Goal: Information Seeking & Learning: Check status

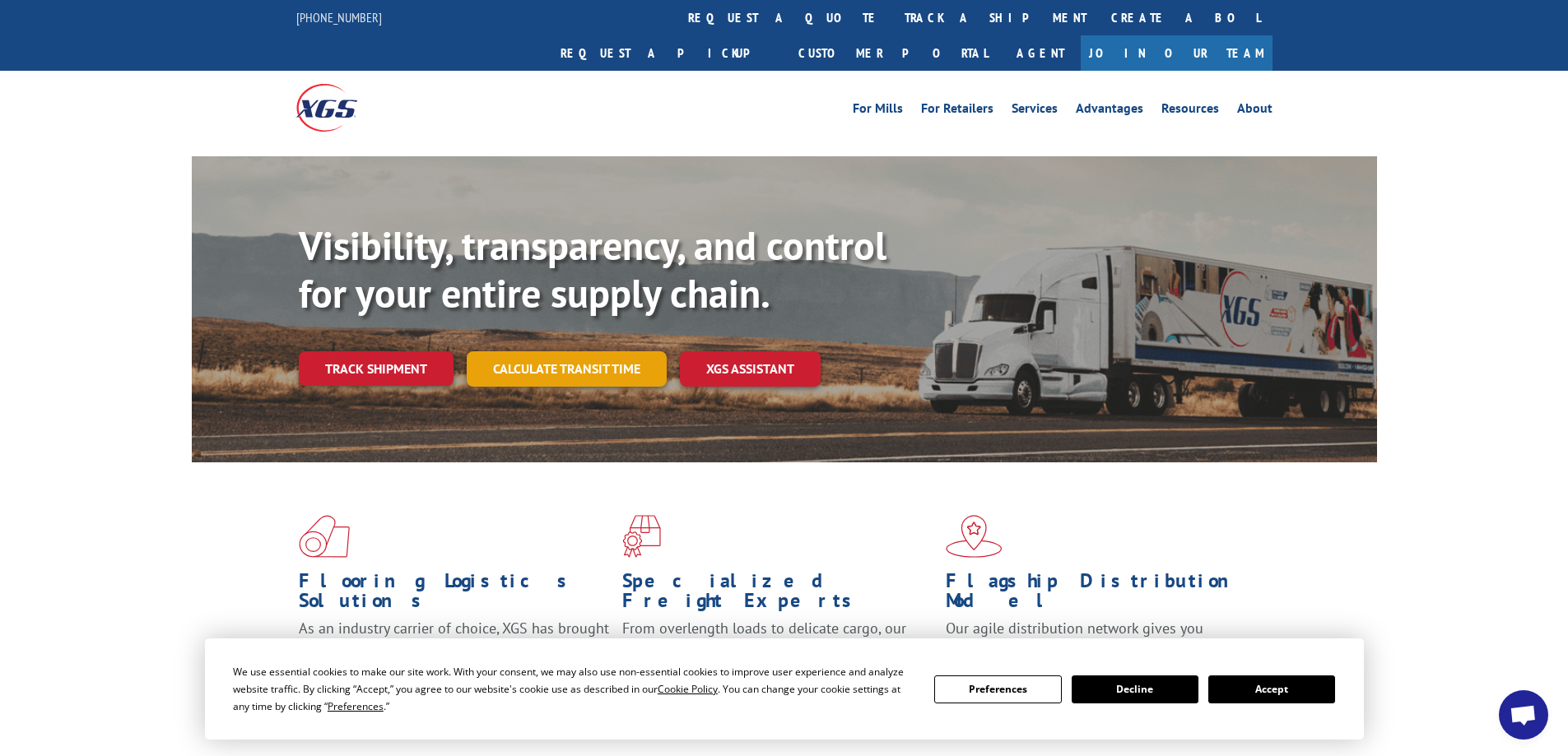
click at [535, 352] on link "Calculate transit time" at bounding box center [566, 369] width 200 height 35
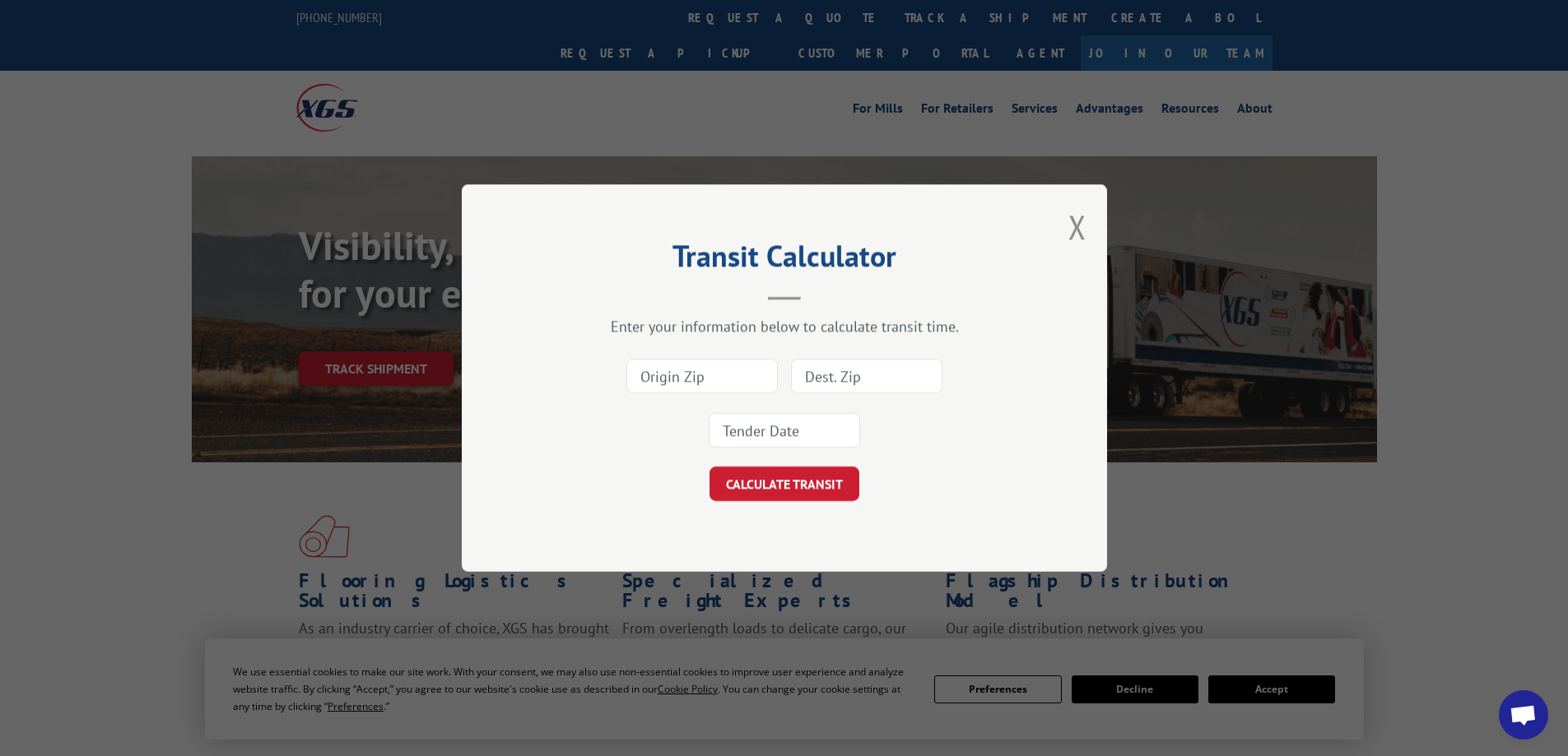
click at [1059, 221] on div "Transit Calculator Enter your information below to calculate transit time. CALC…" at bounding box center [784, 378] width 645 height 388
click at [1089, 222] on div "Transit Calculator Enter your information below to calculate transit time. CALC…" at bounding box center [784, 378] width 645 height 388
click at [1080, 231] on button "Close modal" at bounding box center [1078, 226] width 19 height 43
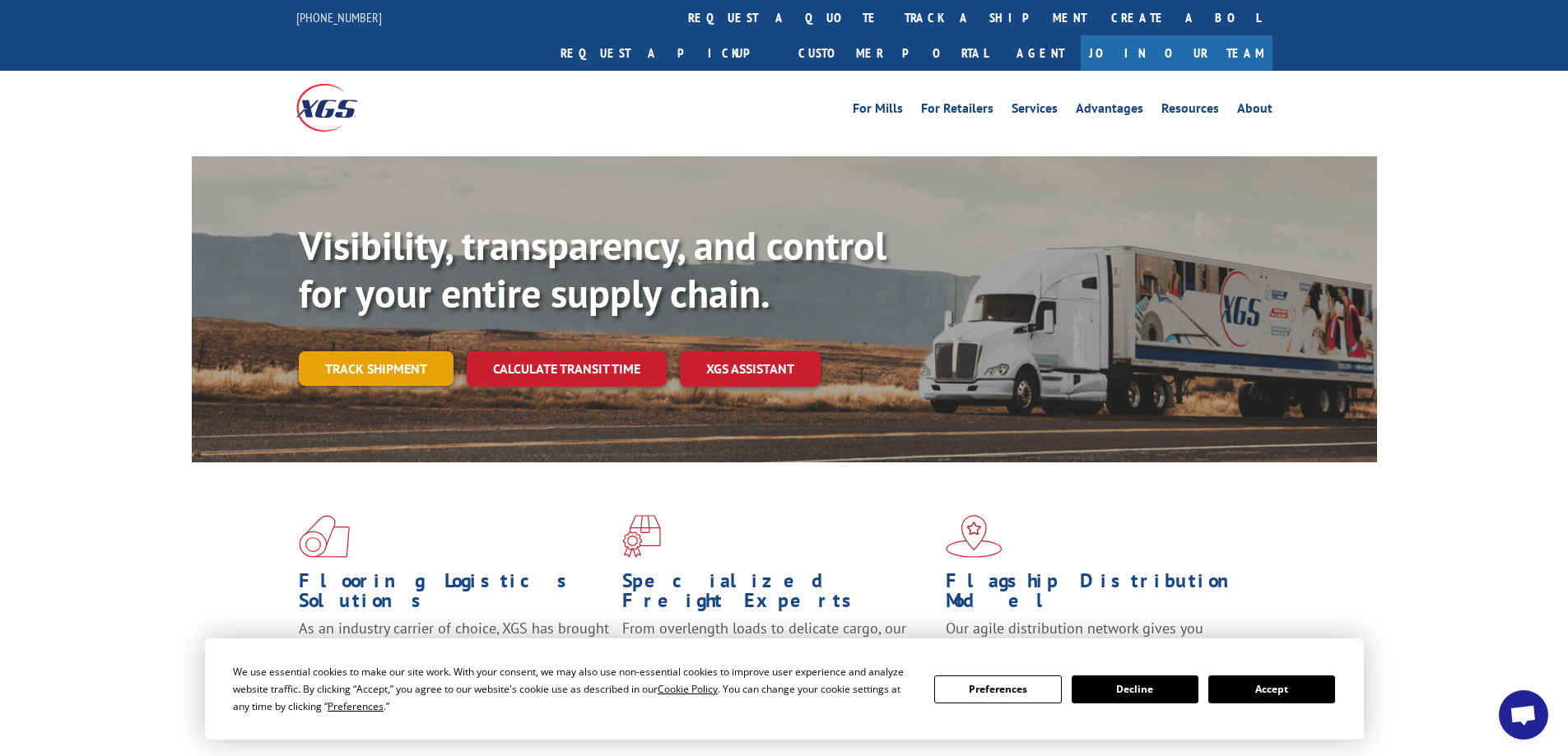
click at [429, 352] on link "Track shipment" at bounding box center [376, 368] width 155 height 34
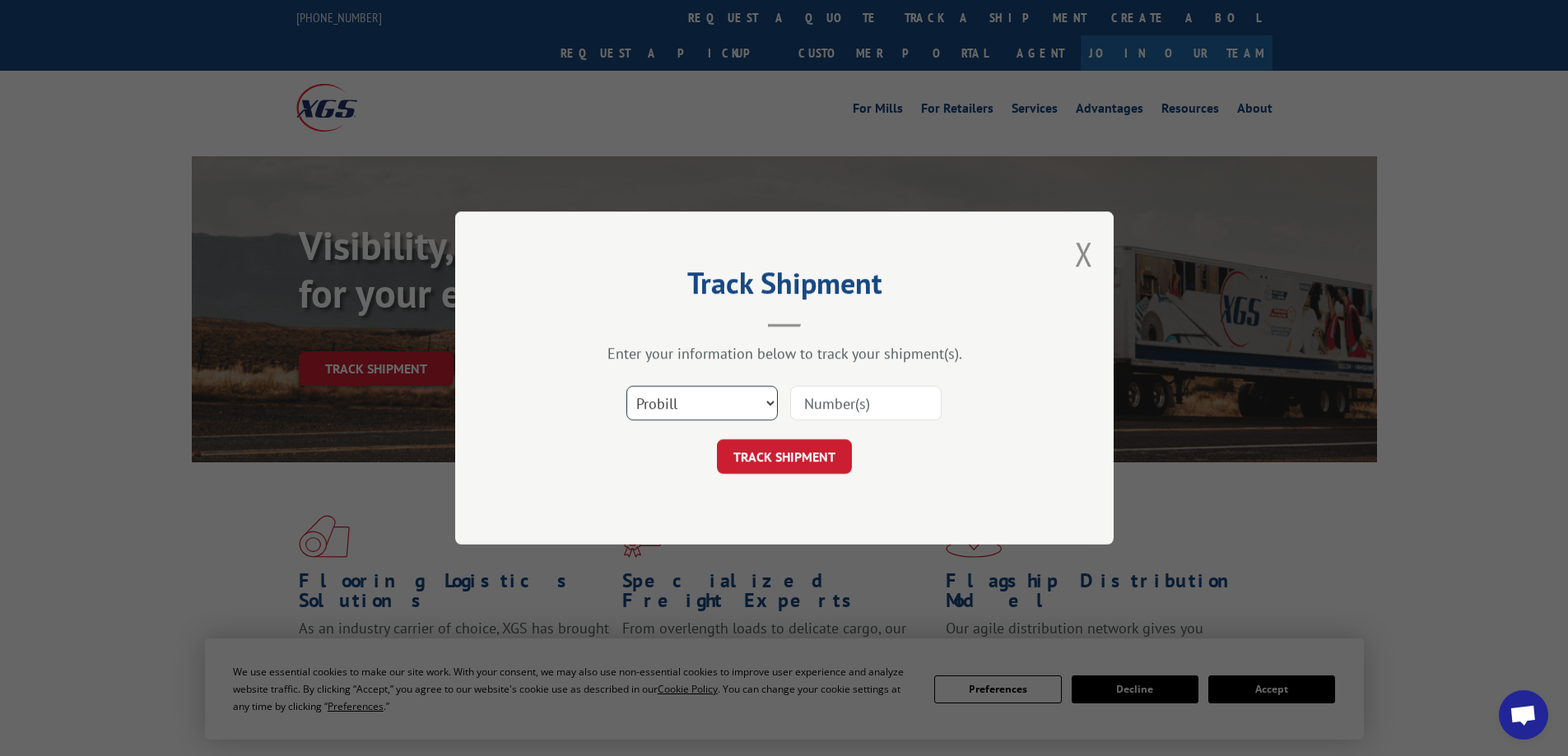
drag, startPoint x: 697, startPoint y: 404, endPoint x: 717, endPoint y: 413, distance: 21.9
click at [699, 405] on select "Select category... Probill BOL PO" at bounding box center [703, 403] width 152 height 34
select select "bol"
click at [627, 386] on select "Select category... Probill BOL PO" at bounding box center [703, 403] width 152 height 34
click at [838, 401] on input at bounding box center [866, 403] width 152 height 34
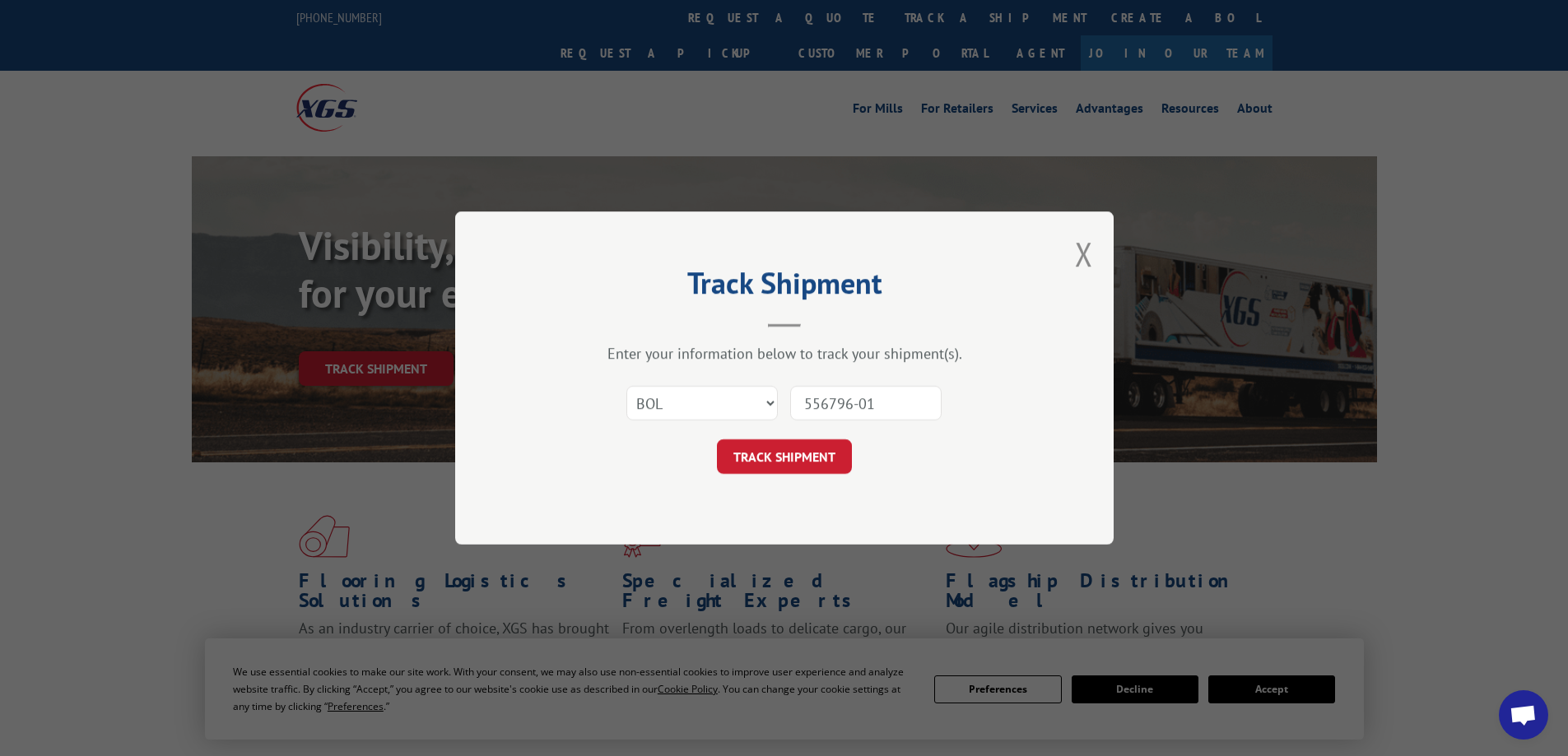
type input "556796-01"
click at [784, 420] on div "Select category... Probill BOL PO 556796-01" at bounding box center [785, 403] width 494 height 55
click at [786, 432] on form "Select category... Probill BOL PO 556796-01 TRACK SHIPMENT" at bounding box center [785, 425] width 494 height 98
click at [788, 460] on button "TRACK SHIPMENT" at bounding box center [785, 456] width 135 height 34
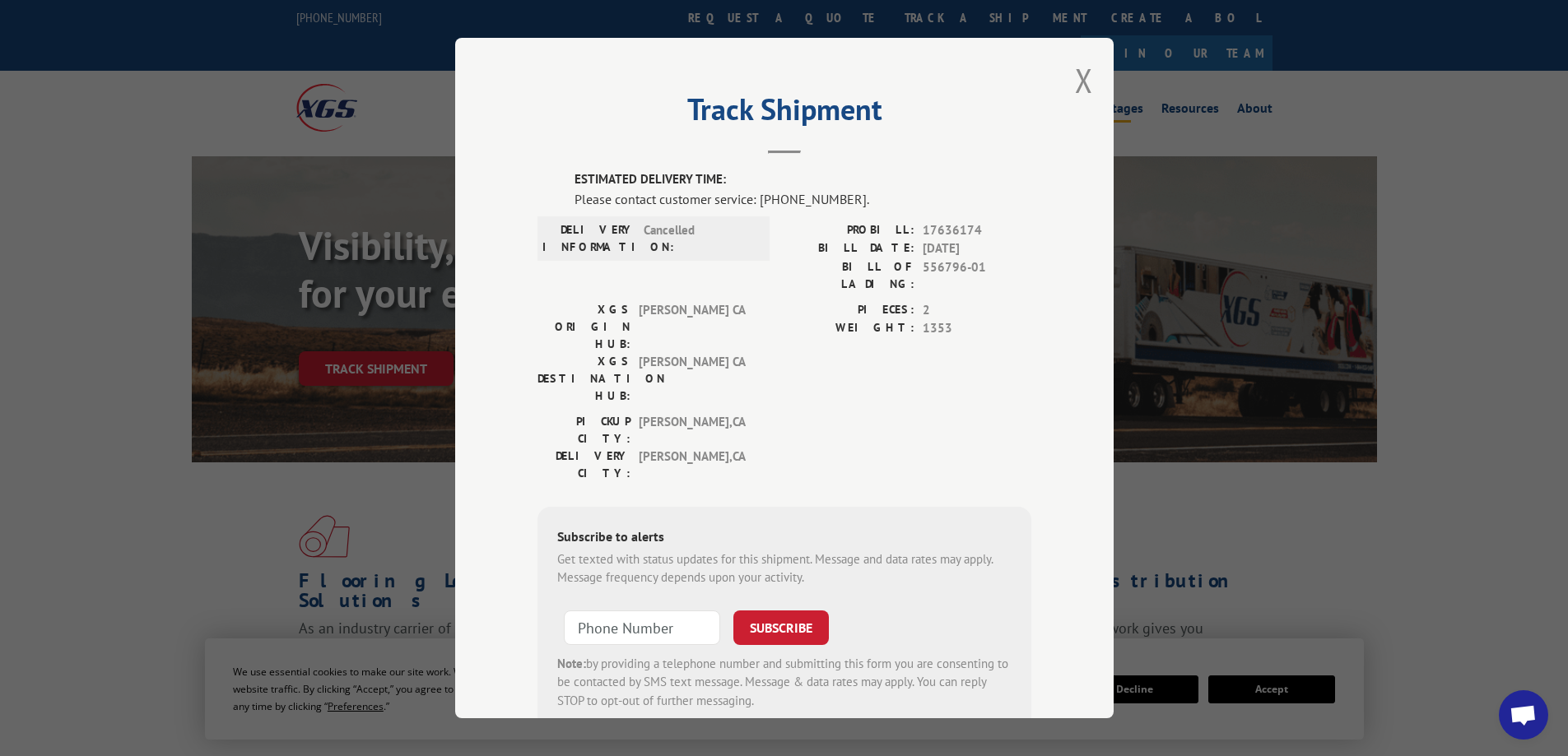
click at [1076, 77] on button "Close modal" at bounding box center [1085, 80] width 19 height 43
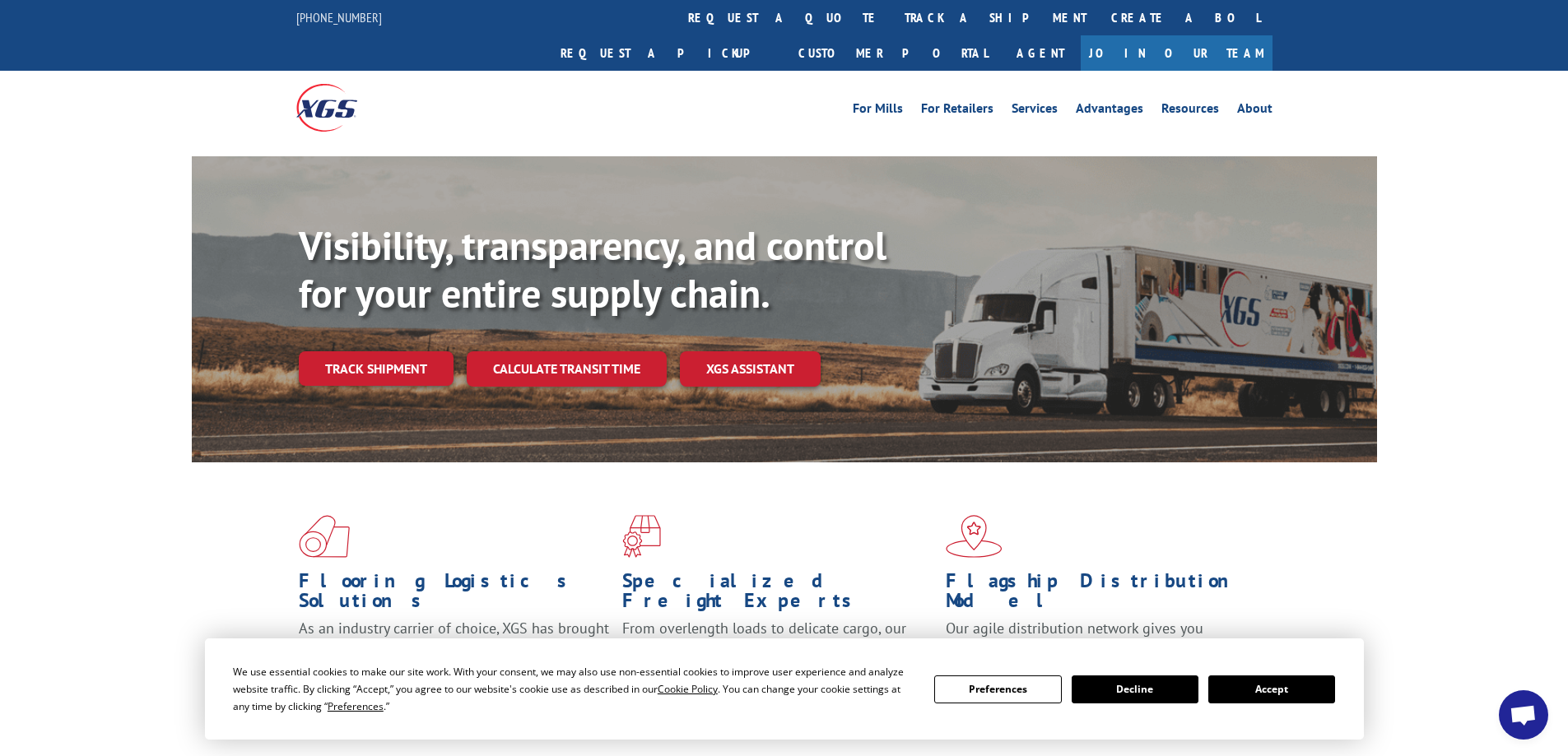
click at [368, 352] on link "Track shipment" at bounding box center [376, 368] width 155 height 34
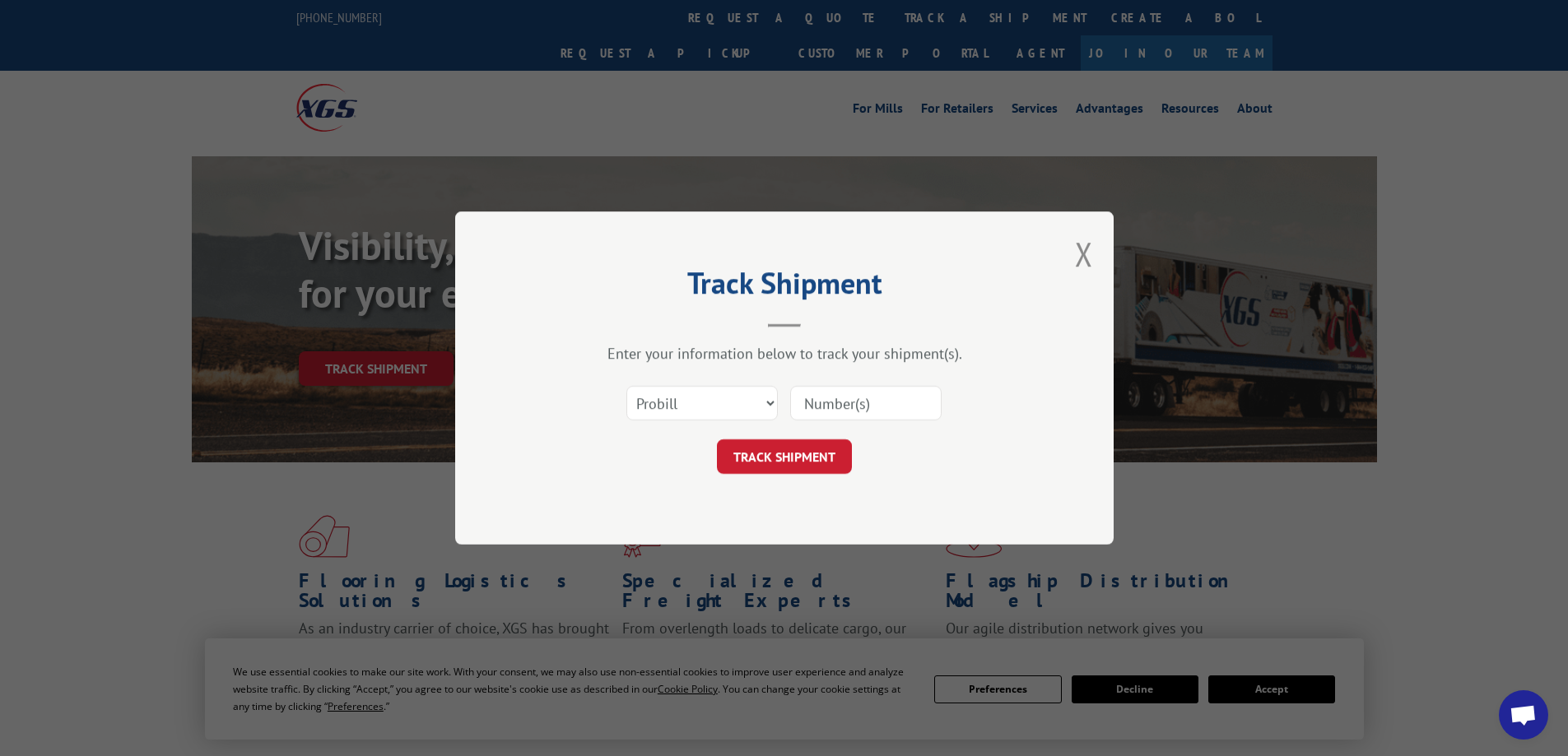
click at [866, 418] on input at bounding box center [866, 403] width 152 height 34
type input "17636174"
drag, startPoint x: 764, startPoint y: 465, endPoint x: 756, endPoint y: 457, distance: 11.3
click at [757, 458] on button "TRACK SHIPMENT" at bounding box center [785, 456] width 135 height 34
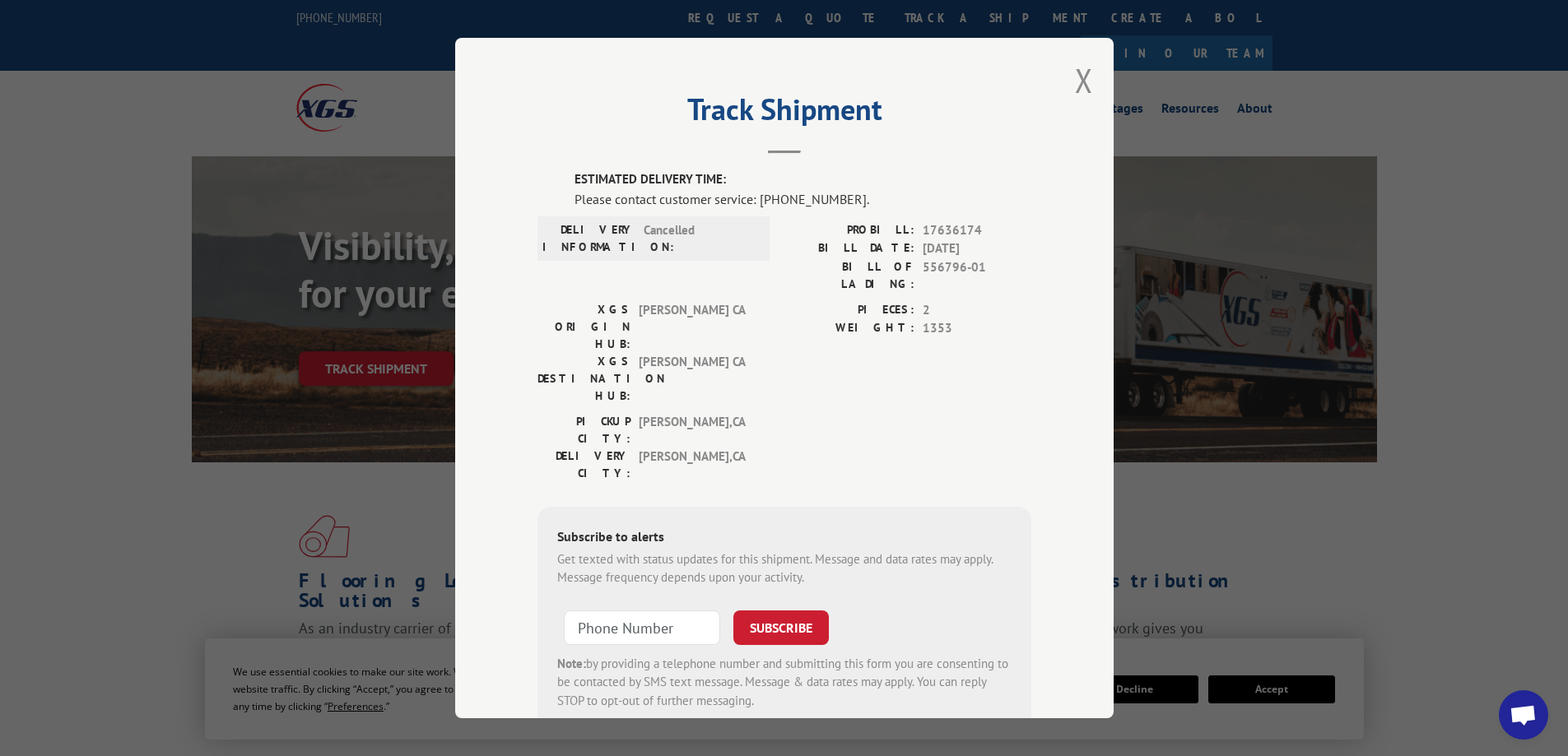
click at [1061, 70] on div "Track Shipment ESTIMATED DELIVERY TIME: Please contact customer service: [PHONE…" at bounding box center [785, 378] width 659 height 681
click at [1083, 81] on button "Close modal" at bounding box center [1085, 80] width 19 height 43
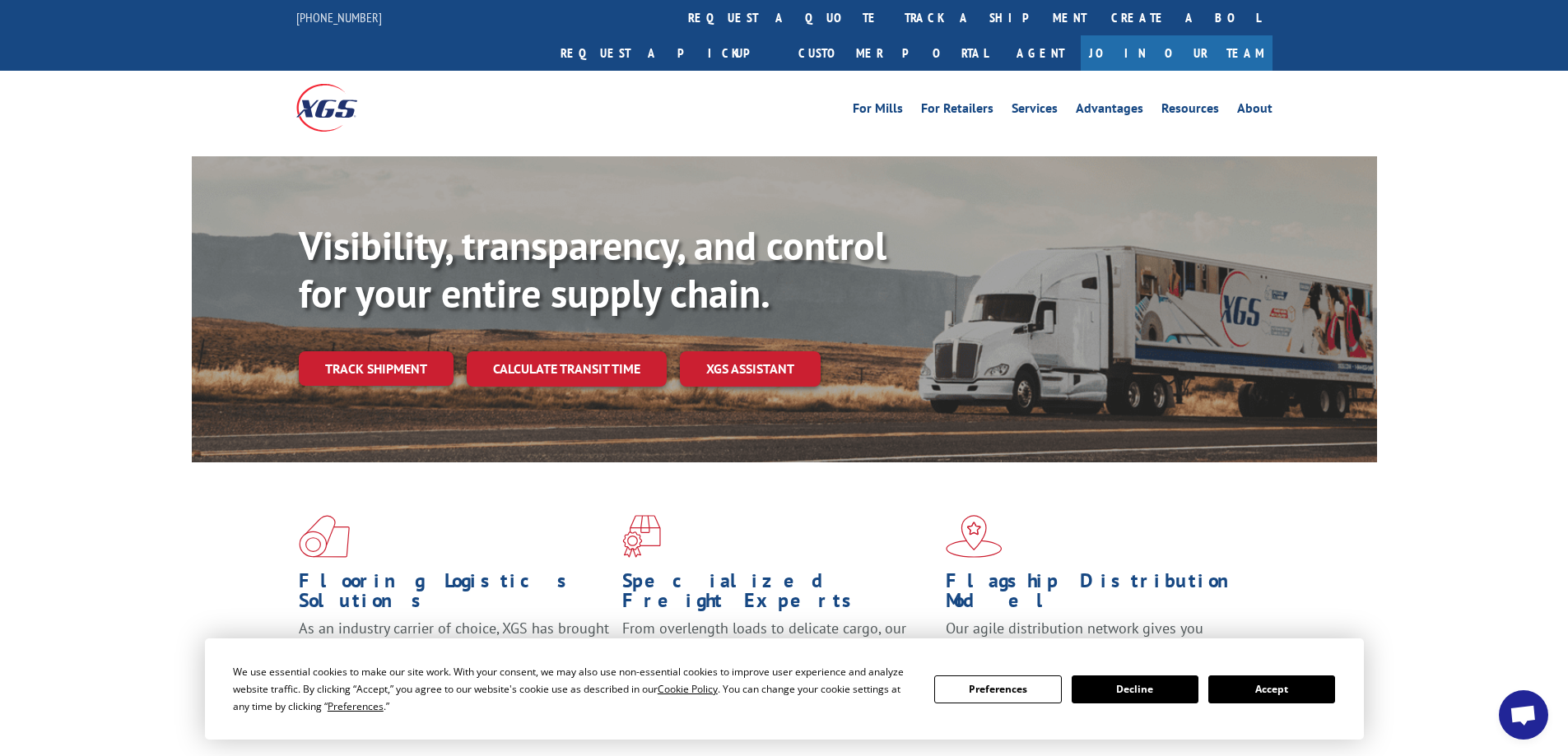
click at [1142, 700] on button "Decline" at bounding box center [1135, 689] width 127 height 28
